Goal: Task Accomplishment & Management: Complete application form

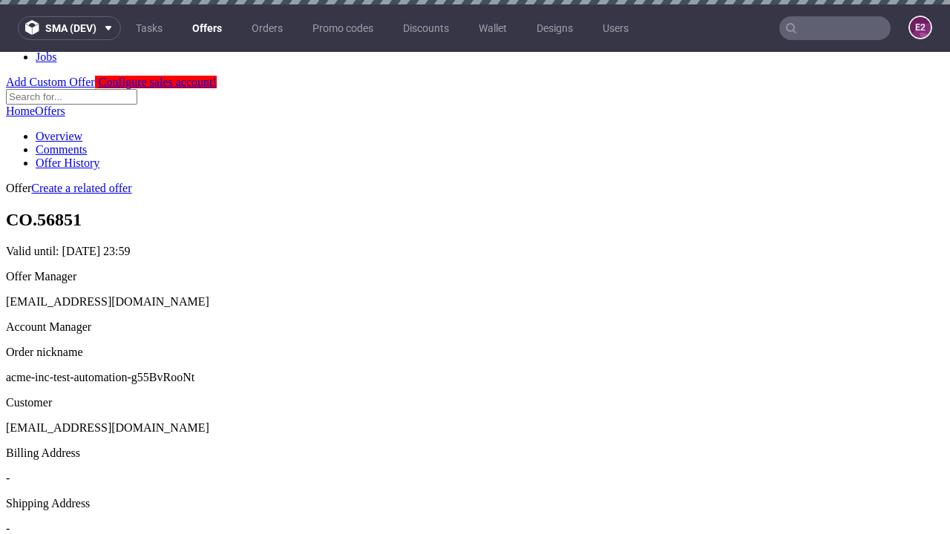
scroll to position [4, 0]
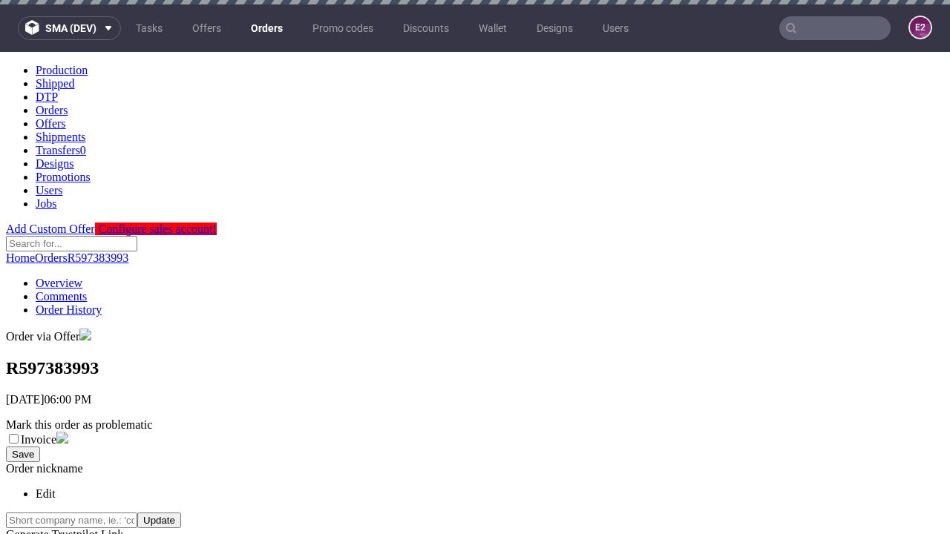
scroll to position [337, 0]
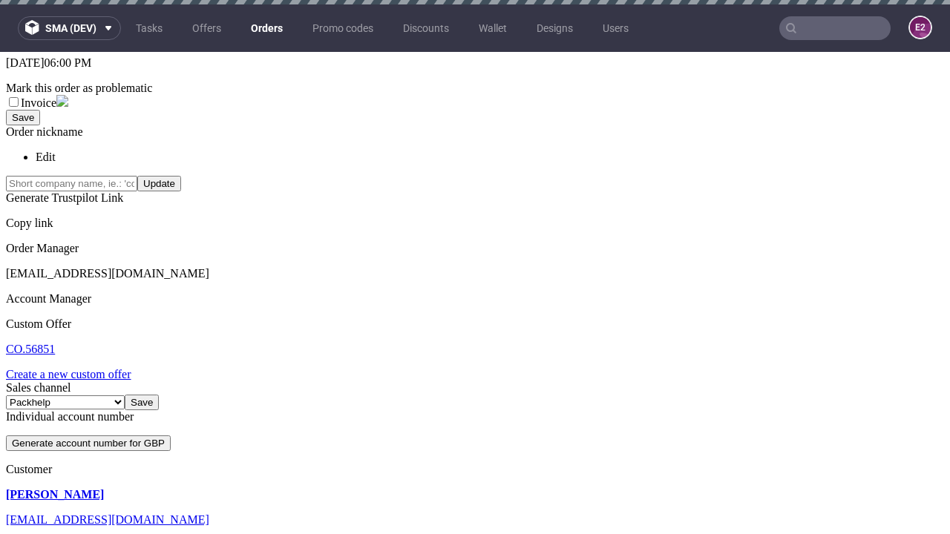
click at [76, 368] on link "Create a new custom offer" at bounding box center [68, 374] width 125 height 13
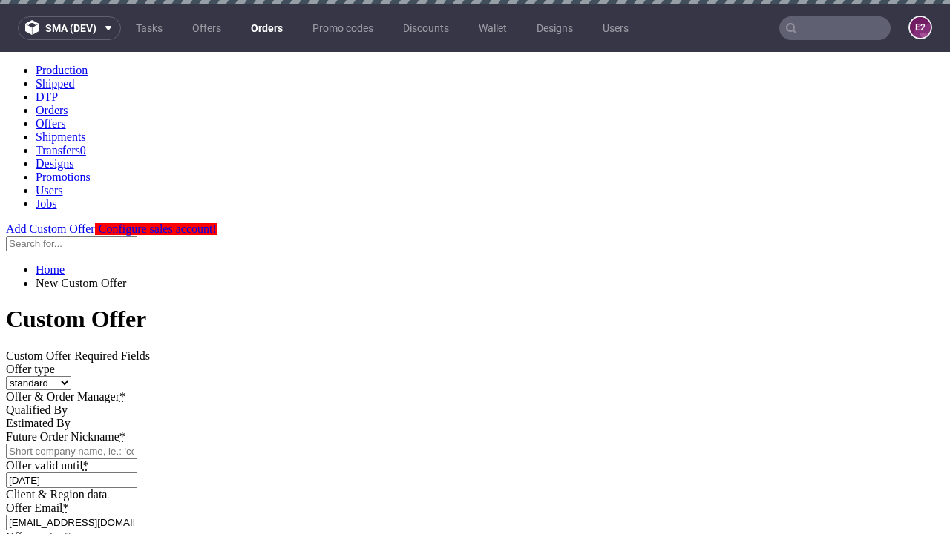
scroll to position [0, 0]
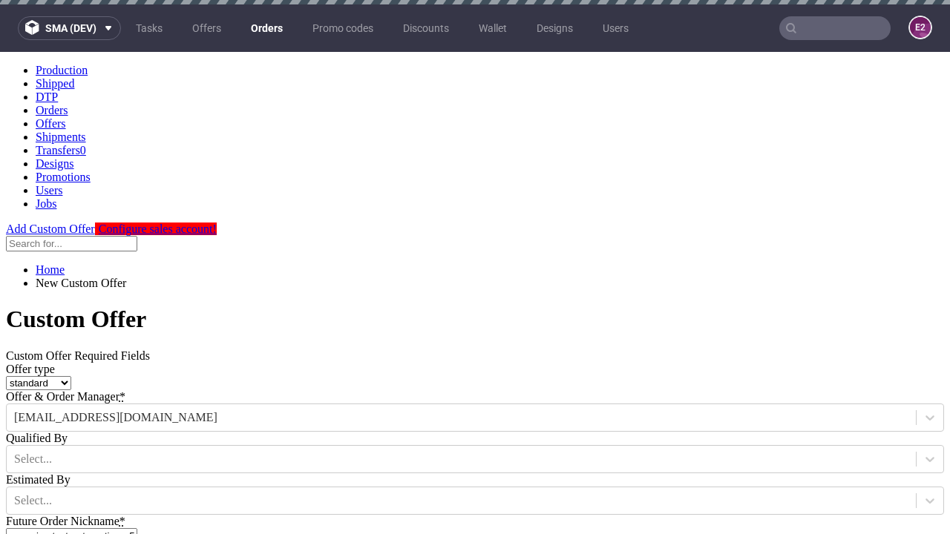
type input "acme-inc-test-automation-g55BvRooNt"
type input "2025-09-25"
type input "e2e-user-nXUhZBlwV0@test.com"
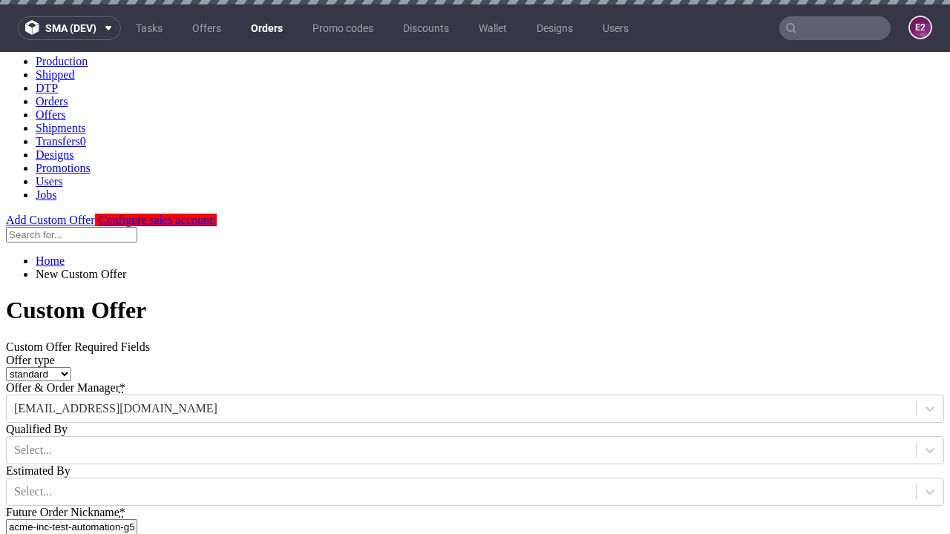
select select "gb"
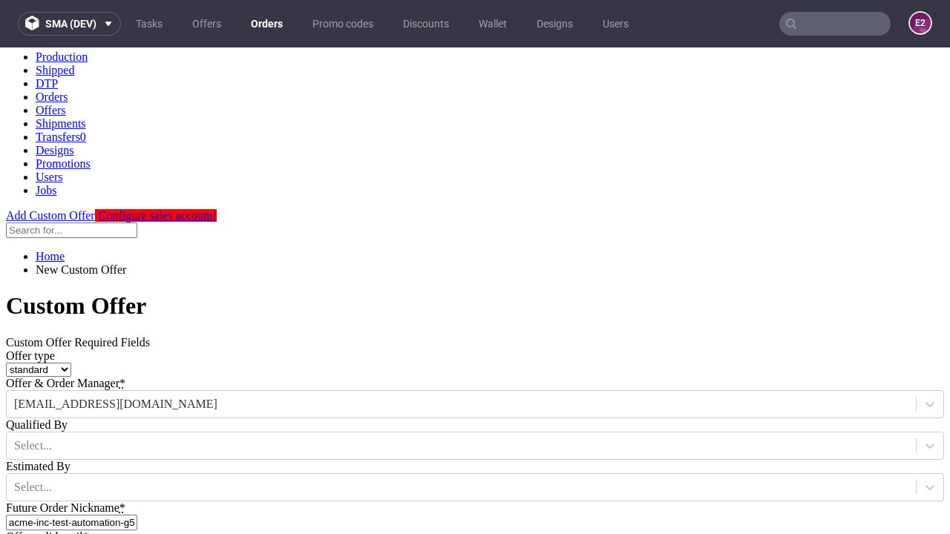
type input "e2e-user-nXUhZBlwV0@test.com"
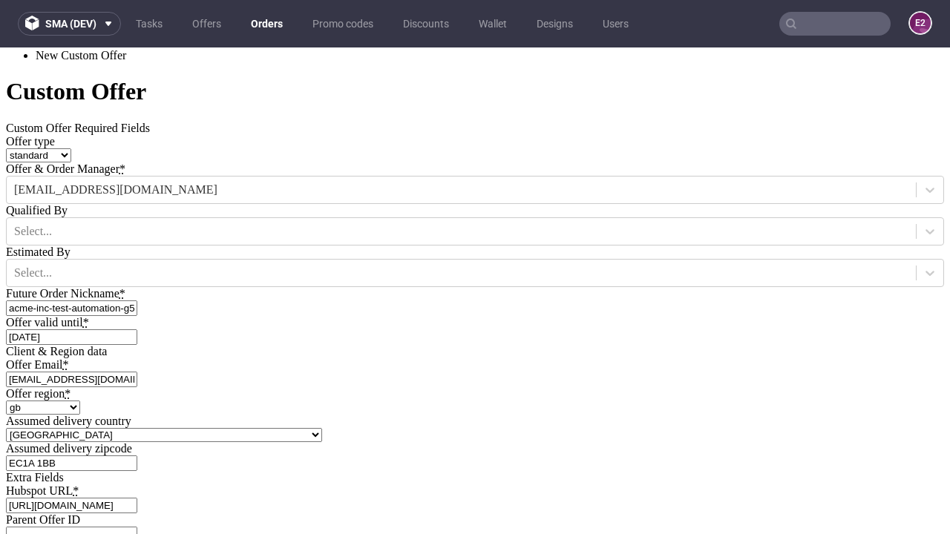
type input "[URL][DOMAIN_NAME]"
type input "Please wait..."
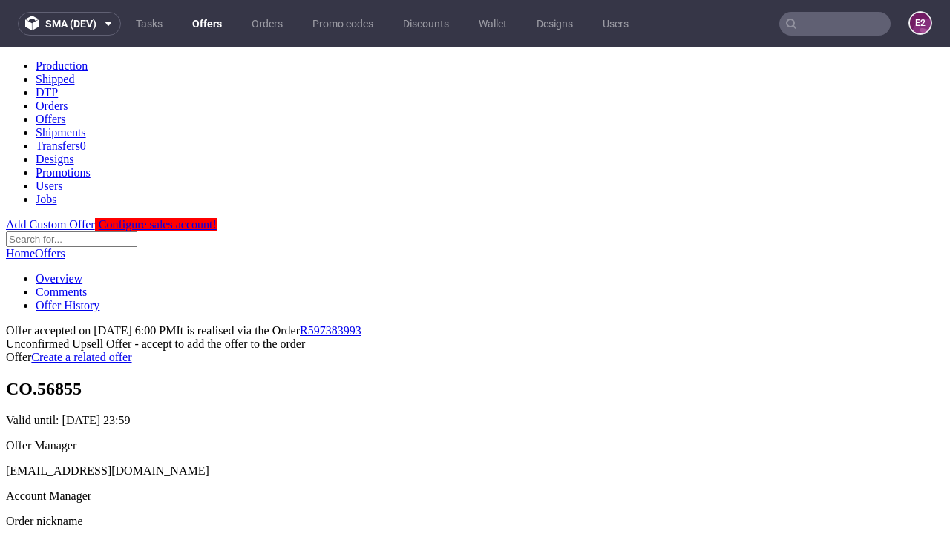
scroll to position [229, 0]
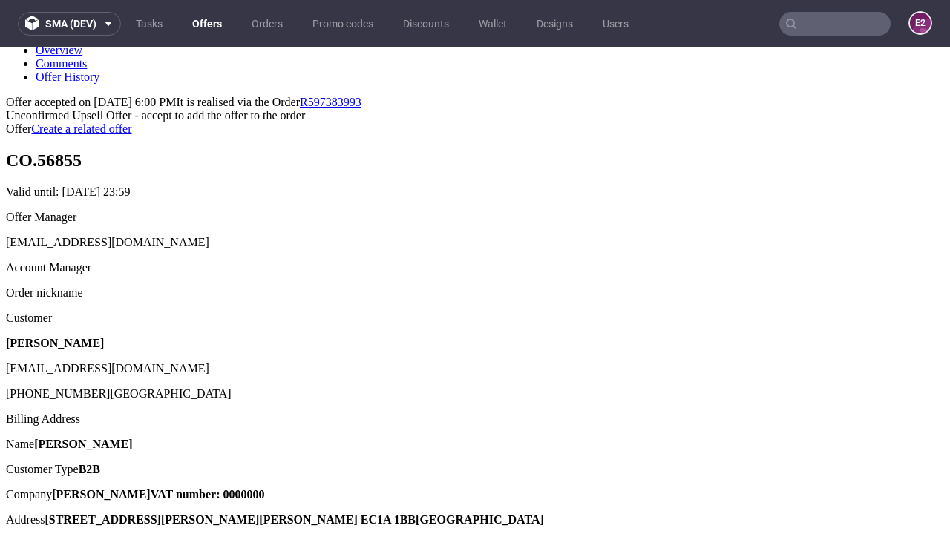
type input "In progress..."
